Goal: Task Accomplishment & Management: Use online tool/utility

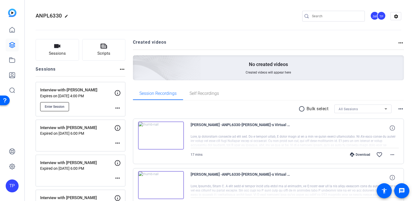
click at [63, 108] on span "Enter Session" at bounding box center [55, 107] width 20 height 4
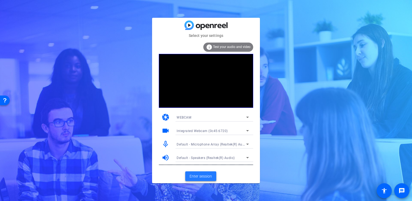
click at [197, 175] on span "Enter session" at bounding box center [200, 176] width 22 height 6
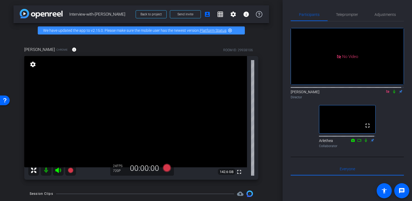
click at [392, 93] on icon at bounding box center [394, 92] width 4 height 4
click at [392, 93] on icon at bounding box center [393, 92] width 3 height 4
click at [392, 93] on icon at bounding box center [394, 92] width 4 height 4
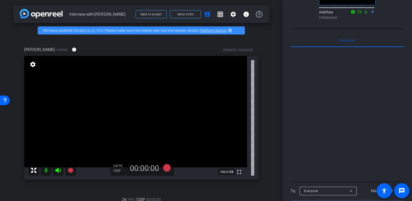
click at [34, 65] on mat-icon "settings" at bounding box center [33, 64] width 8 height 6
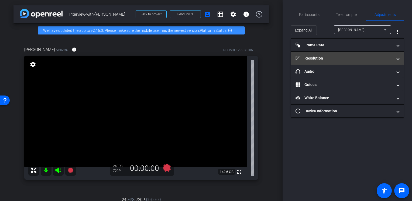
click at [312, 59] on mat-panel-title "Resolution" at bounding box center [343, 58] width 97 height 6
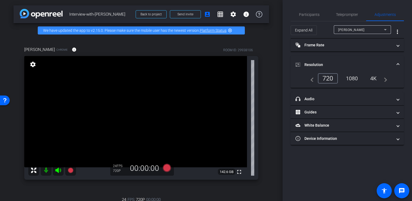
click at [270, 100] on div "arrow_back Interview-with-Allen Back to project Send invite account_box grid_on…" at bounding box center [141, 100] width 282 height 201
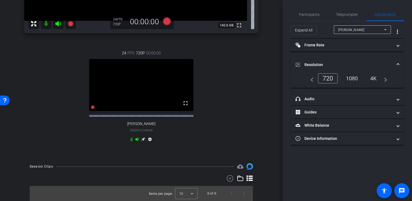
click at [129, 82] on video at bounding box center [141, 85] width 104 height 52
click at [151, 139] on mat-icon "settings" at bounding box center [150, 140] width 6 height 6
click at [150, 138] on mat-icon "settings" at bounding box center [150, 140] width 6 height 6
click at [222, 100] on div "24 FPS 720P 00:00:00 fullscreen Allen Subject - Chrome settings" at bounding box center [141, 96] width 234 height 111
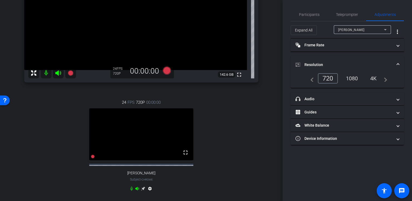
scroll to position [43, 0]
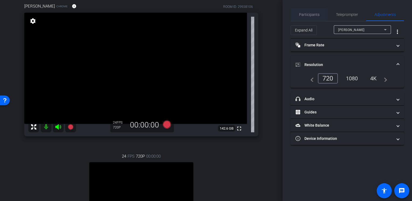
click at [311, 18] on span "Participants" at bounding box center [309, 14] width 20 height 13
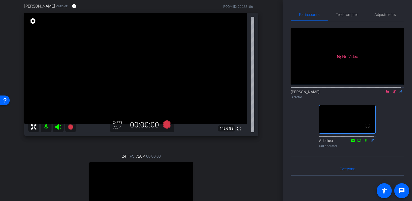
click at [392, 90] on icon at bounding box center [393, 92] width 3 height 4
click at [32, 22] on mat-icon "settings" at bounding box center [33, 21] width 8 height 6
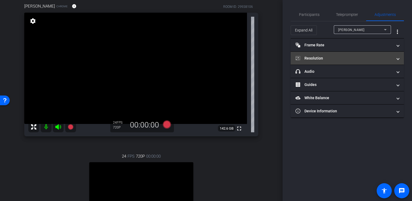
click at [312, 59] on mat-panel-title "Resolution" at bounding box center [343, 58] width 97 height 6
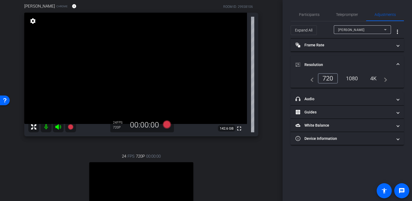
click at [325, 78] on div "720" at bounding box center [328, 78] width 20 height 10
click at [248, 158] on div "24 FPS 720P 00:00:00 fullscreen Allen Subject - Chrome settings" at bounding box center [141, 199] width 234 height 111
click at [310, 15] on span "Participants" at bounding box center [309, 15] width 20 height 4
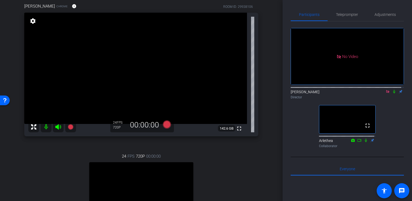
scroll to position [27, 0]
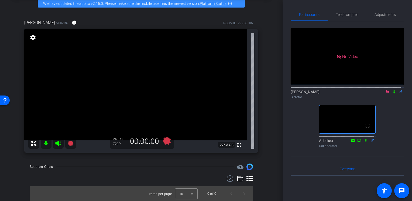
click at [392, 90] on icon at bounding box center [394, 92] width 4 height 4
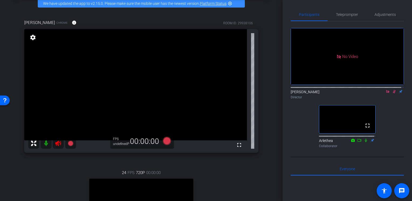
scroll to position [43, 0]
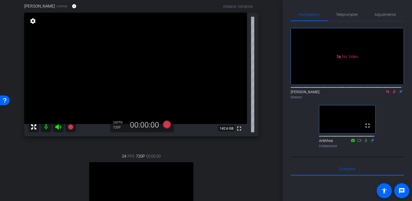
click at [392, 90] on icon at bounding box center [394, 92] width 4 height 4
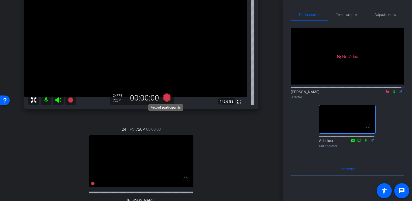
click at [164, 97] on icon at bounding box center [167, 97] width 8 height 8
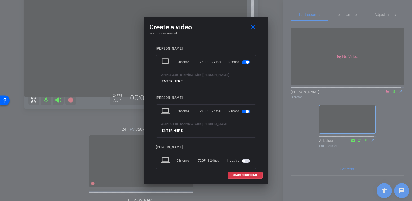
click at [180, 81] on input at bounding box center [180, 81] width 36 height 7
type input "Interview-Allen--Rachel-"
click at [175, 128] on input at bounding box center [180, 130] width 36 height 7
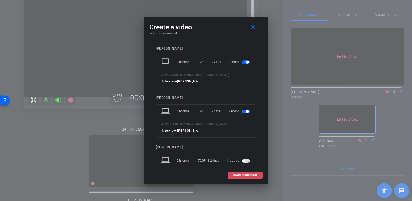
type input "Interview-Allen--Allen-"
click at [239, 176] on span "START RECORDING" at bounding box center [245, 175] width 24 height 3
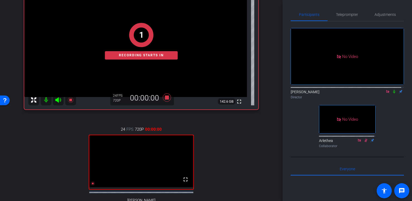
click at [392, 90] on icon at bounding box center [394, 92] width 4 height 4
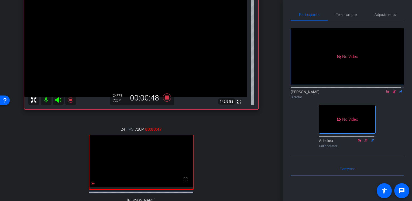
scroll to position [162, 0]
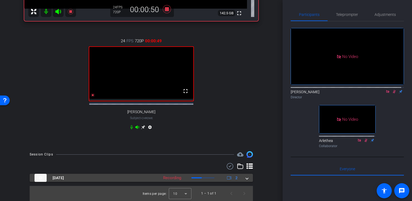
click at [246, 178] on span at bounding box center [247, 178] width 2 height 6
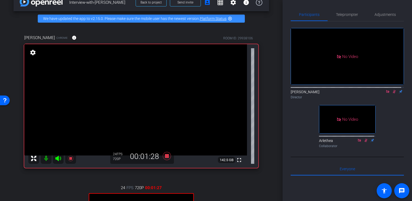
scroll to position [200, 0]
